Goal: Navigation & Orientation: Find specific page/section

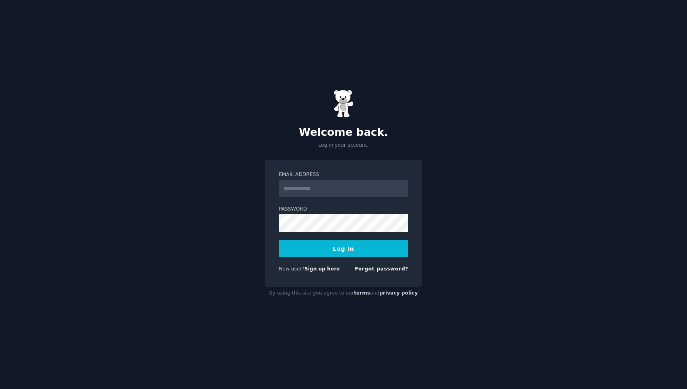
click at [0, 389] on nordpass-portal at bounding box center [0, 389] width 0 height 0
type input "**********"
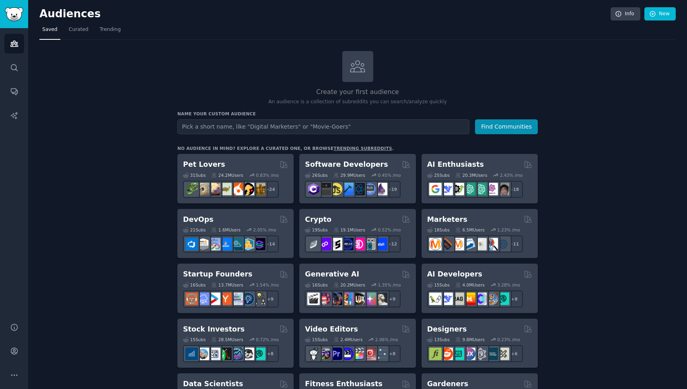
click at [349, 147] on link "trending subreddits" at bounding box center [362, 148] width 58 height 5
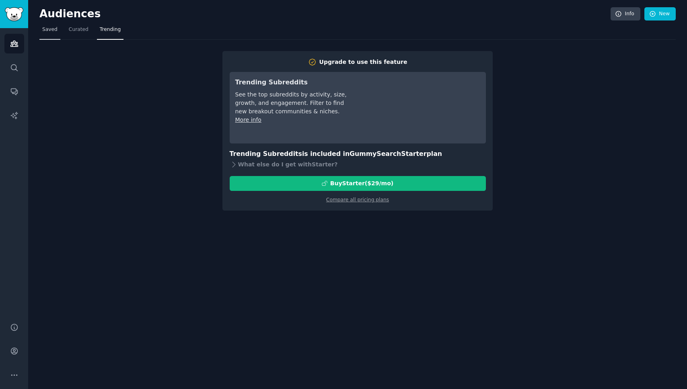
click at [49, 35] on link "Saved" at bounding box center [49, 31] width 21 height 16
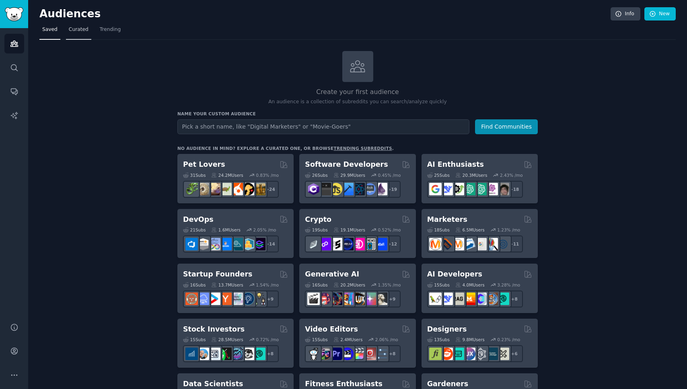
click at [73, 31] on span "Curated" at bounding box center [79, 29] width 20 height 7
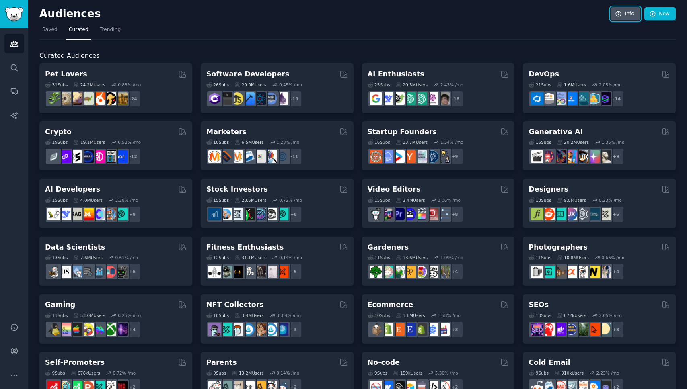
click at [615, 11] on icon at bounding box center [618, 13] width 7 height 7
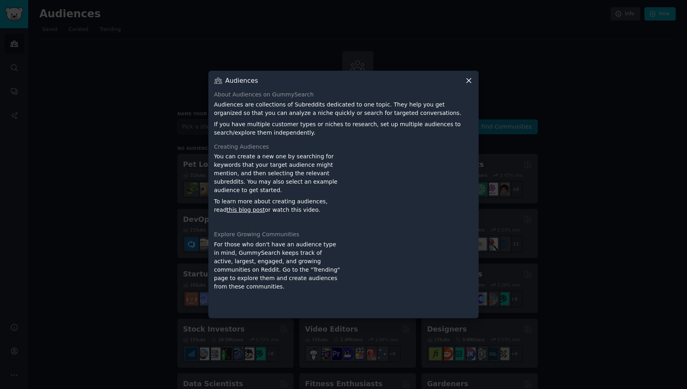
click at [471, 84] on icon at bounding box center [469, 80] width 8 height 8
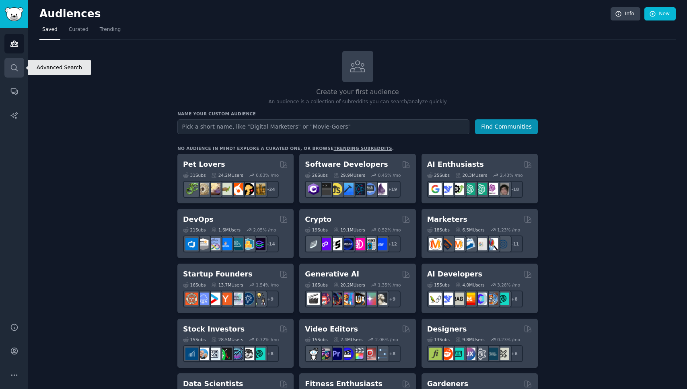
click at [14, 66] on icon "Sidebar" at bounding box center [14, 68] width 8 height 8
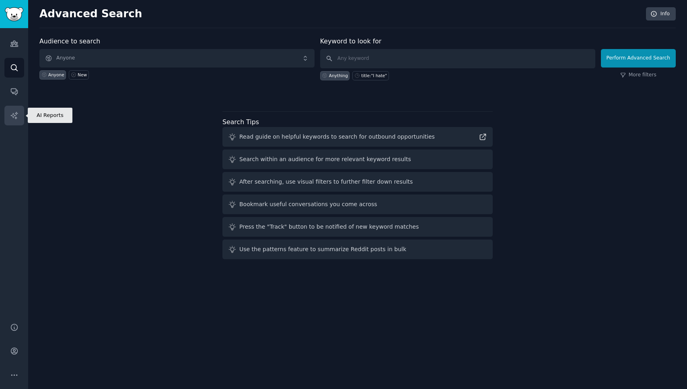
click at [14, 106] on link "AI Reports" at bounding box center [14, 116] width 20 height 20
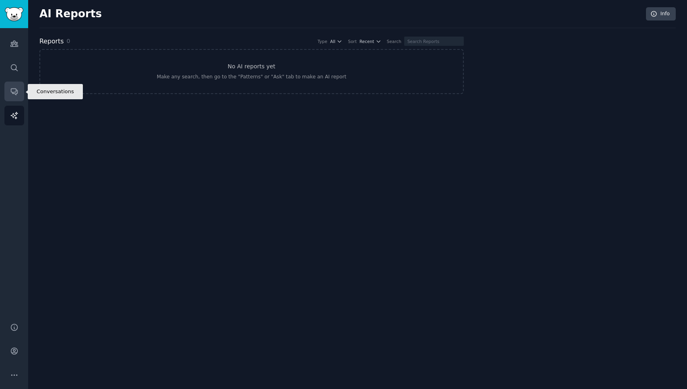
click at [14, 93] on icon "Sidebar" at bounding box center [14, 91] width 8 height 8
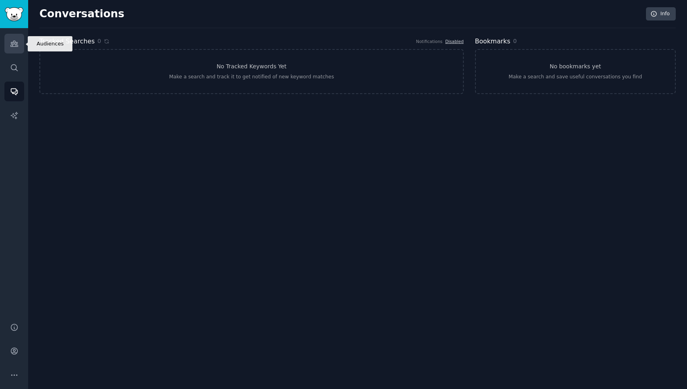
click at [14, 38] on link "Audiences" at bounding box center [14, 44] width 20 height 20
